Goal: Information Seeking & Learning: Find contact information

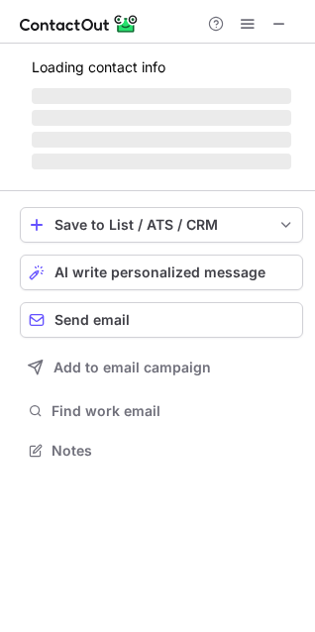
scroll to position [461, 315]
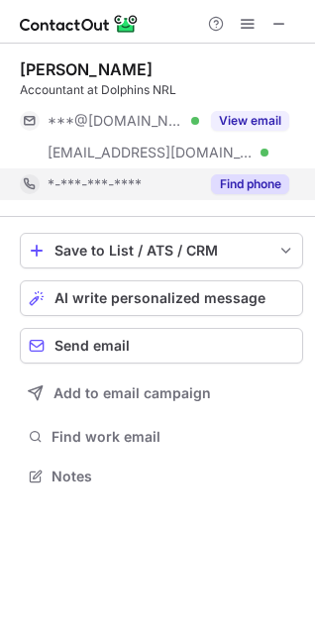
click at [252, 178] on button "Find phone" at bounding box center [250, 184] width 78 height 20
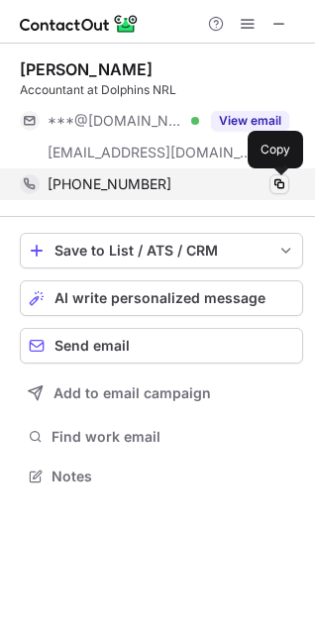
click at [271, 180] on span at bounding box center [279, 184] width 16 height 16
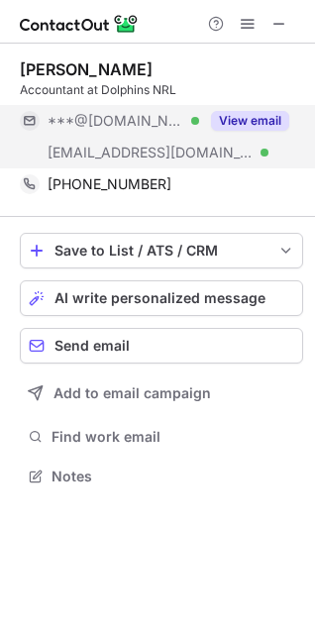
click at [252, 123] on button "View email" at bounding box center [250, 121] width 78 height 20
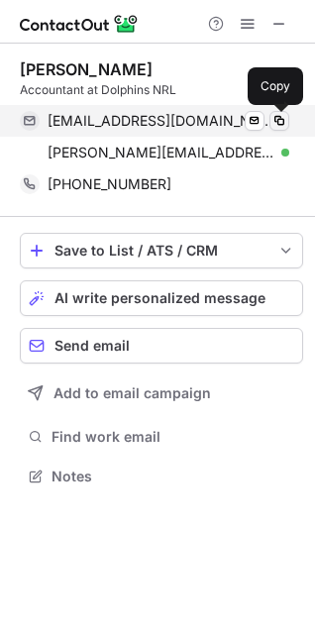
click at [272, 122] on span at bounding box center [279, 121] width 16 height 16
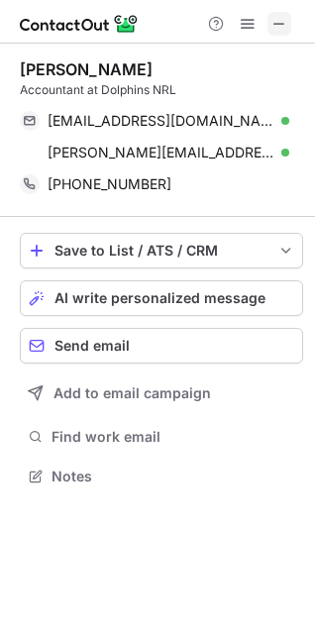
click at [276, 28] on span at bounding box center [279, 24] width 16 height 16
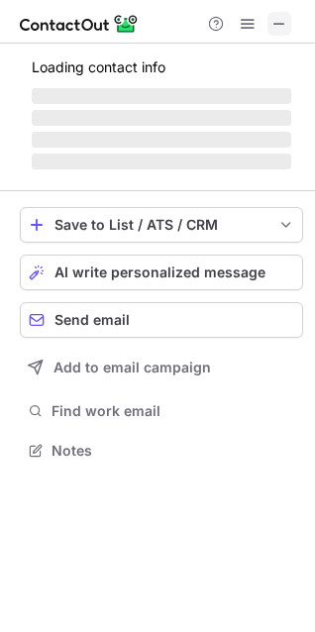
scroll to position [9, 9]
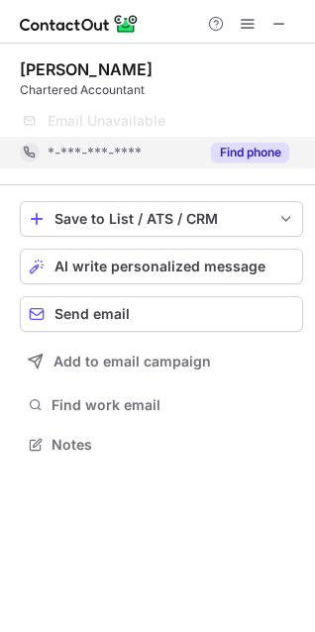
click at [245, 153] on button "Find phone" at bounding box center [250, 153] width 78 height 20
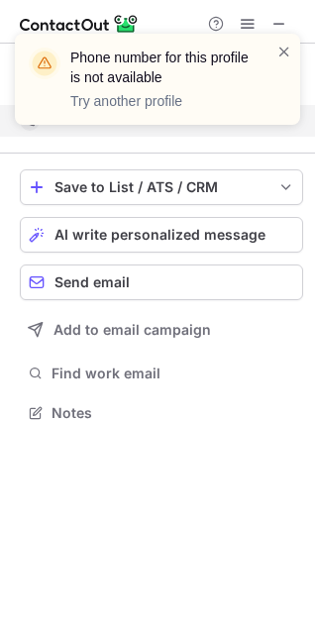
scroll to position [398, 315]
click at [279, 50] on span at bounding box center [284, 52] width 16 height 20
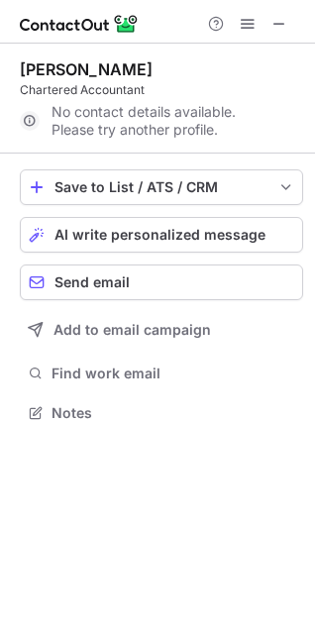
click at [283, 25] on div "Phone number for this profile is not available Try another profile" at bounding box center [157, 34] width 317 height 40
click at [283, 25] on span at bounding box center [279, 24] width 16 height 16
